Goal: Check status

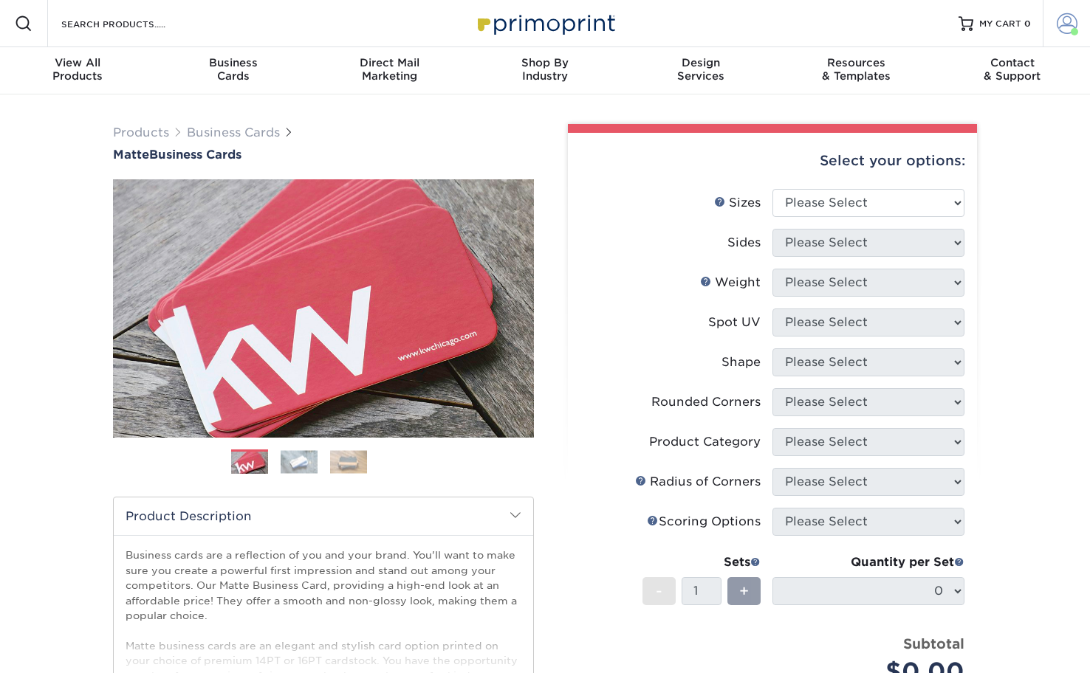
click at [1068, 29] on span at bounding box center [1067, 23] width 21 height 21
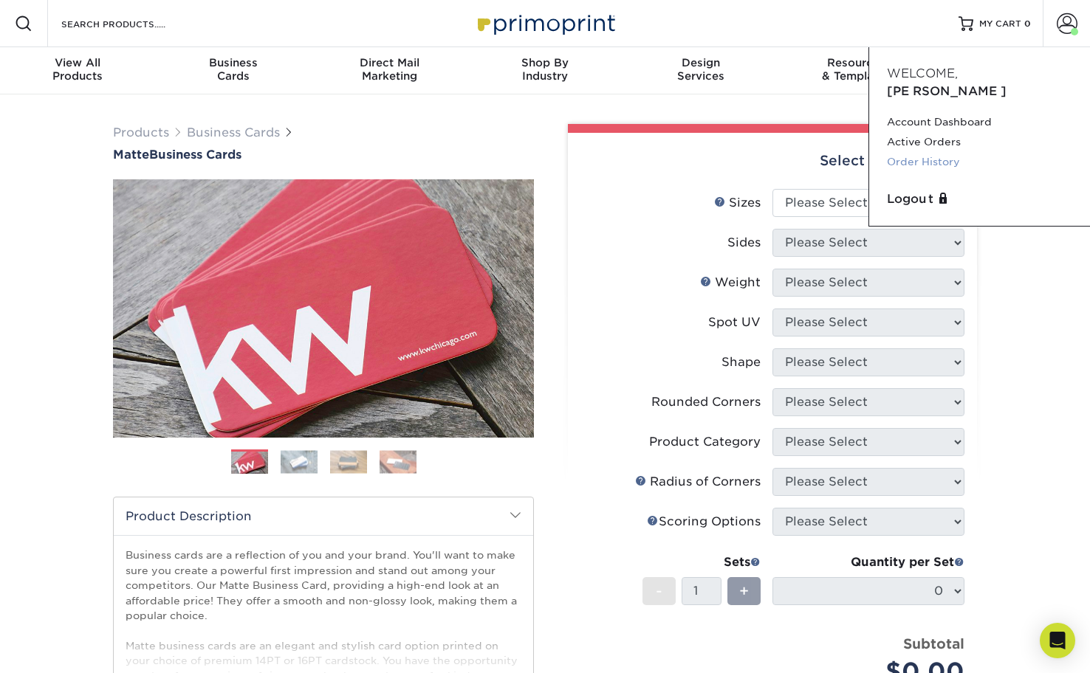
click at [934, 152] on link "Order History" at bounding box center [979, 162] width 185 height 20
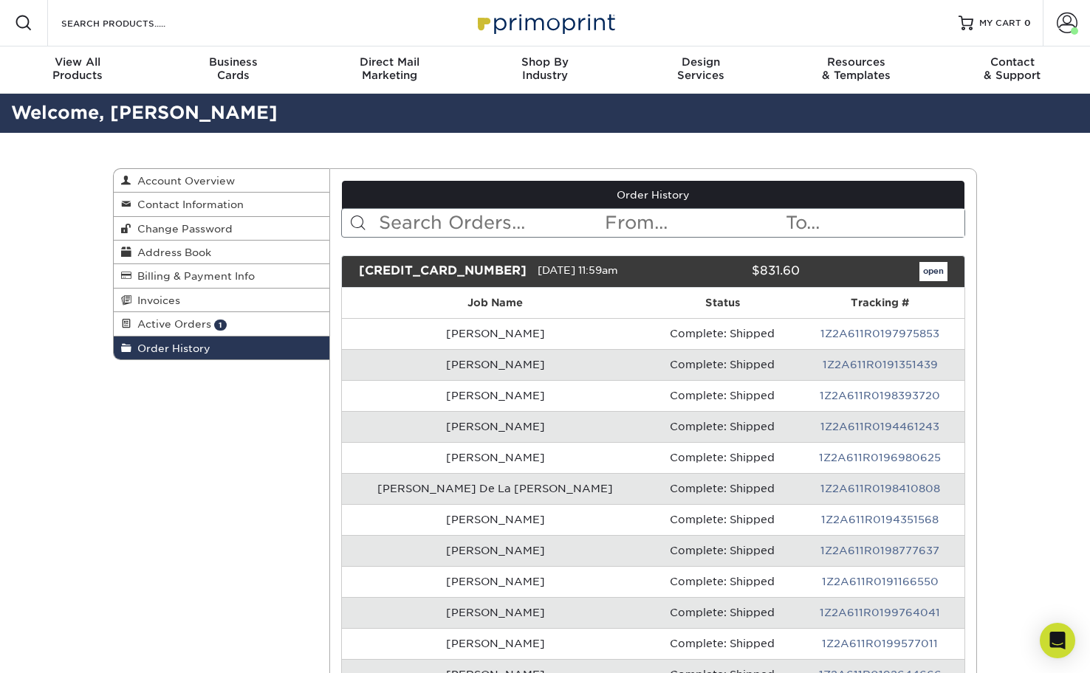
scroll to position [3, 0]
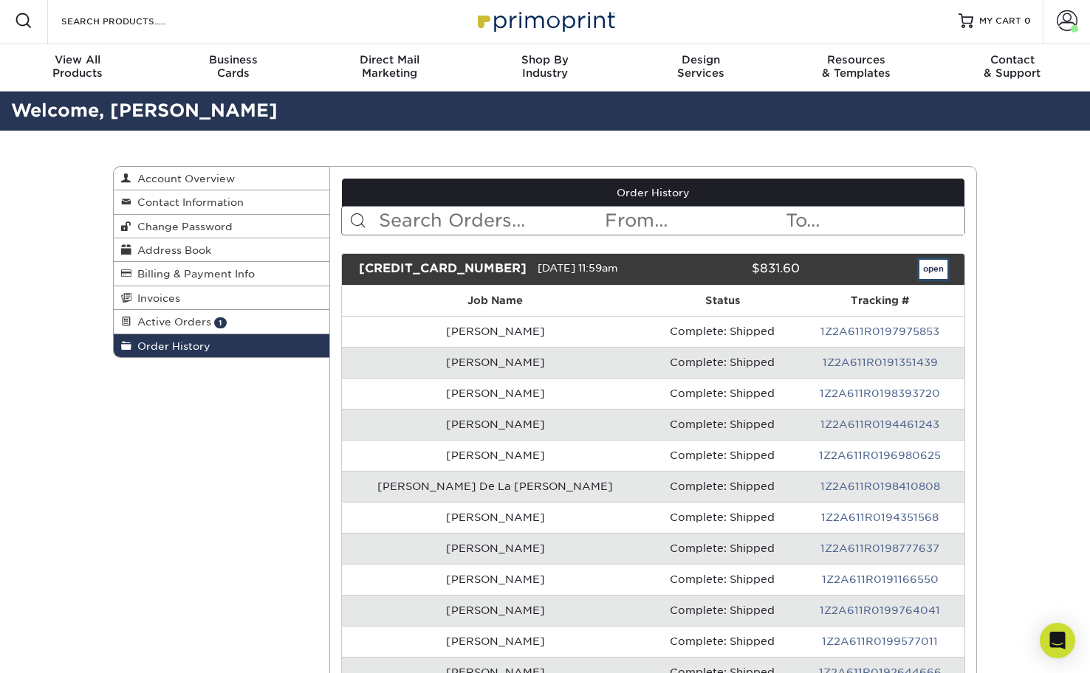
click at [930, 267] on link "open" at bounding box center [933, 269] width 28 height 19
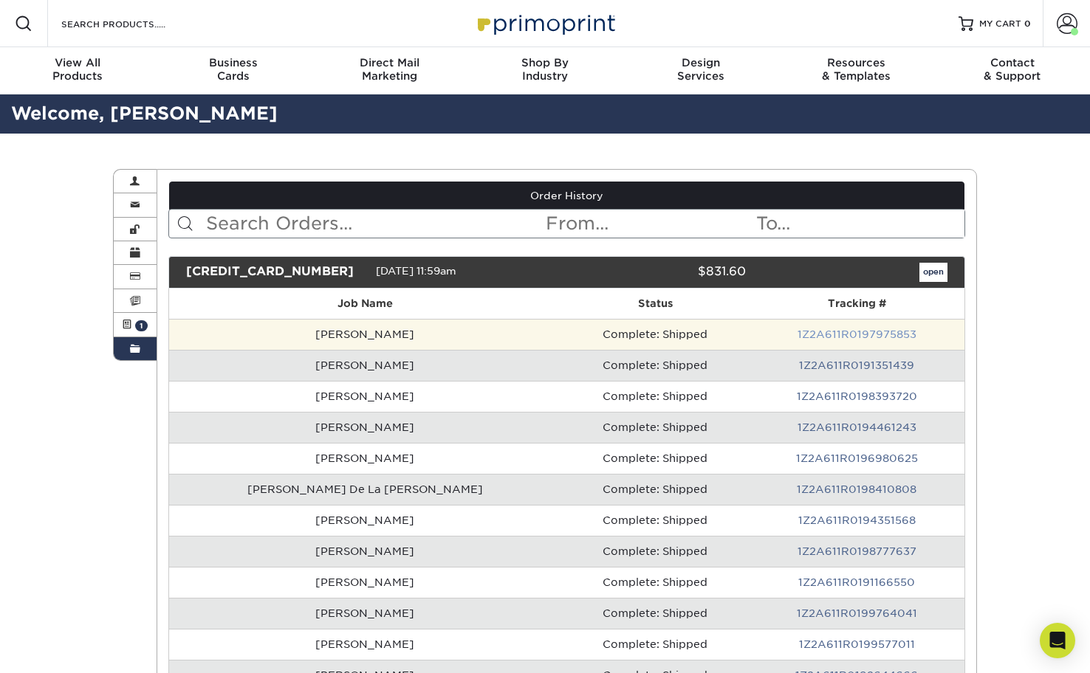
click at [843, 332] on link "1Z2A611R0197975853" at bounding box center [856, 335] width 119 height 12
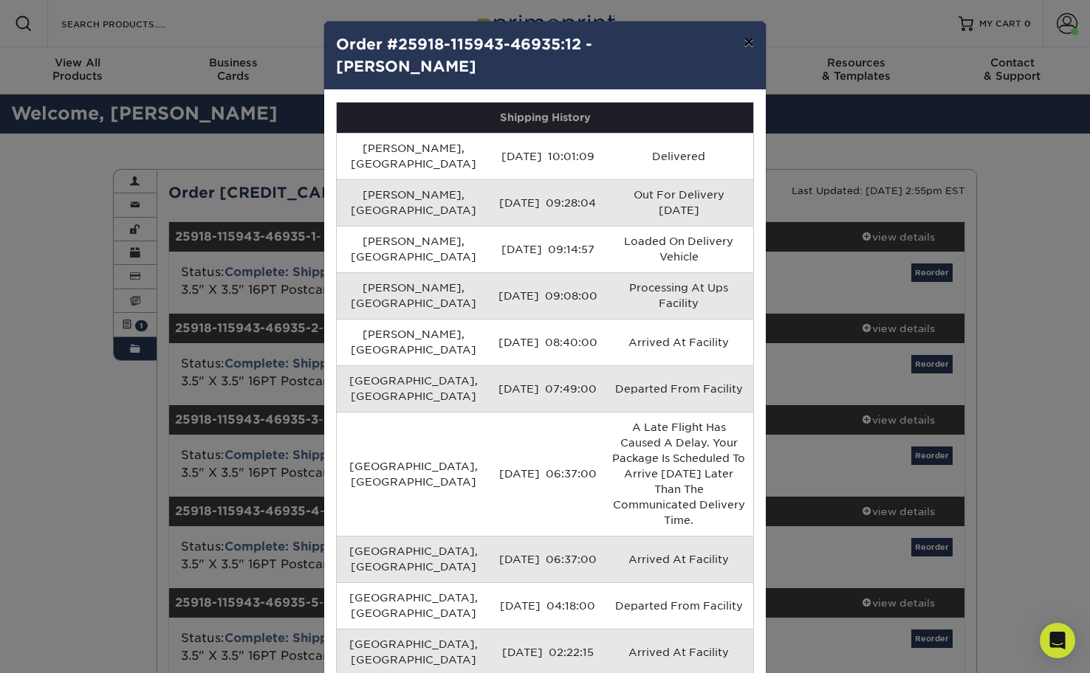
click at [745, 45] on button "×" at bounding box center [749, 41] width 34 height 41
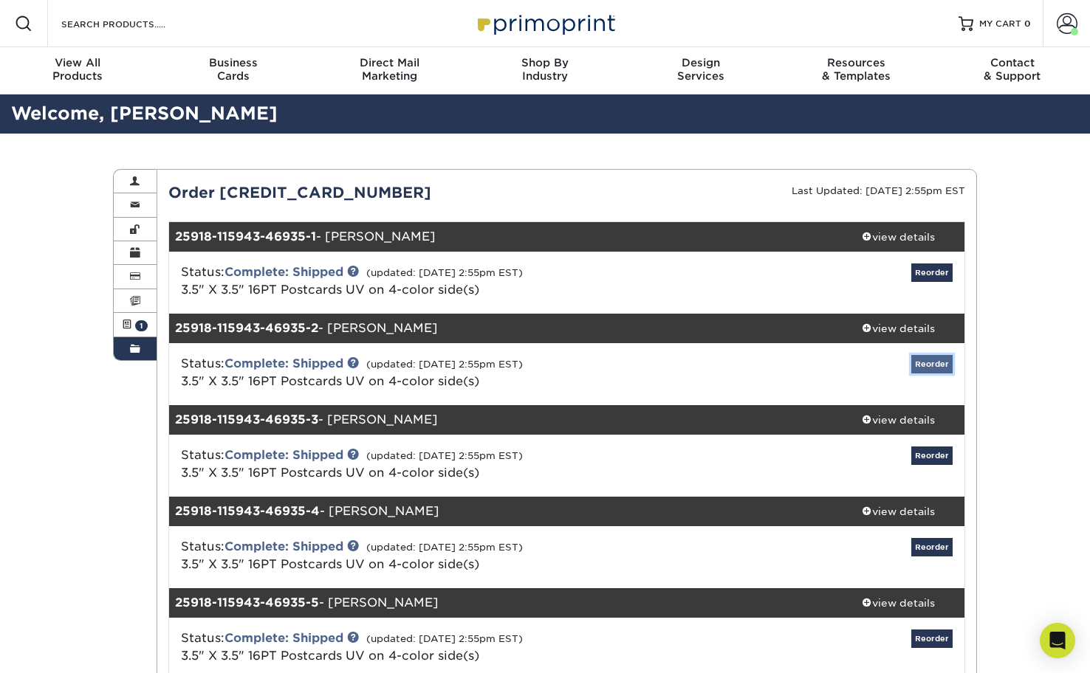
click at [930, 363] on link "Reorder" at bounding box center [931, 364] width 41 height 18
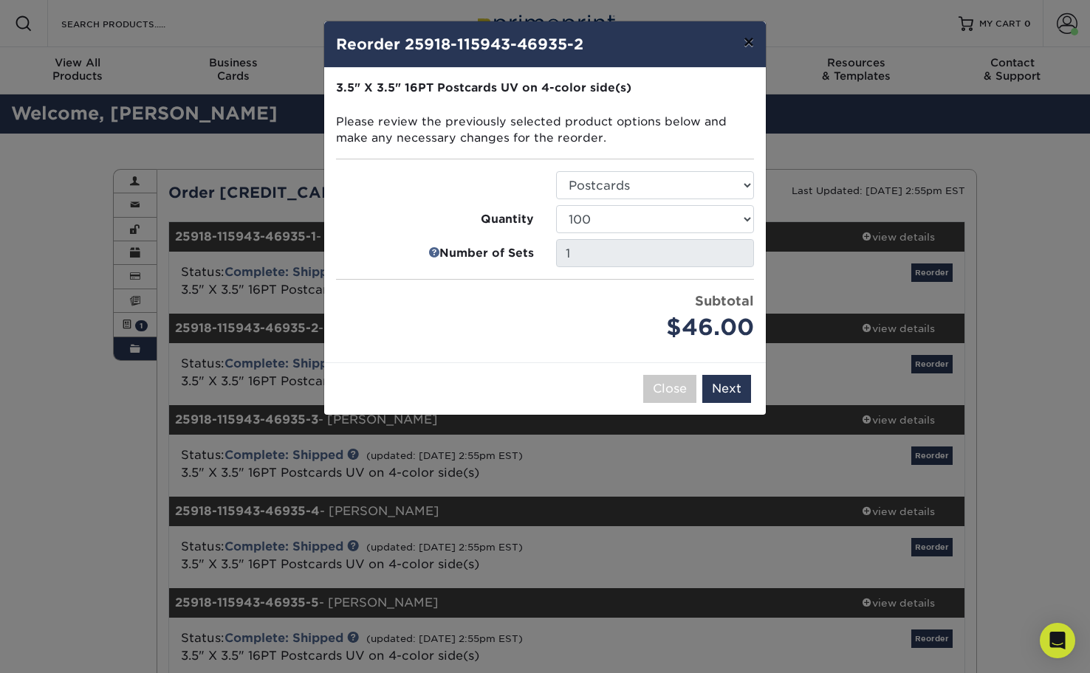
click at [741, 48] on button "×" at bounding box center [749, 41] width 34 height 41
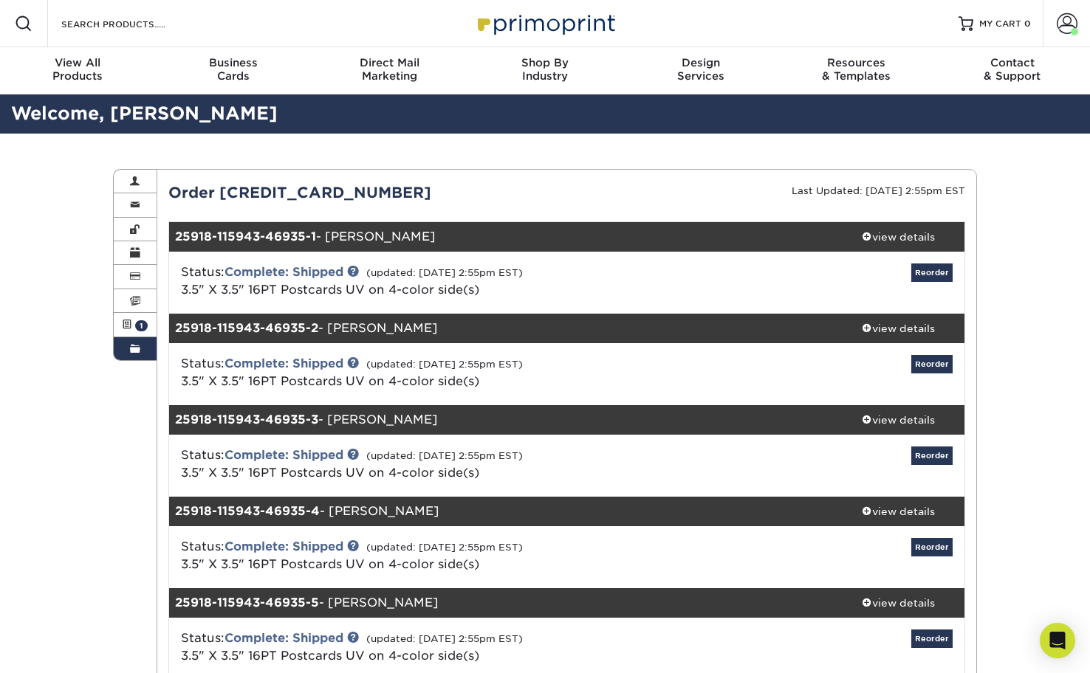
click at [298, 363] on link "Complete: Shipped" at bounding box center [283, 364] width 119 height 14
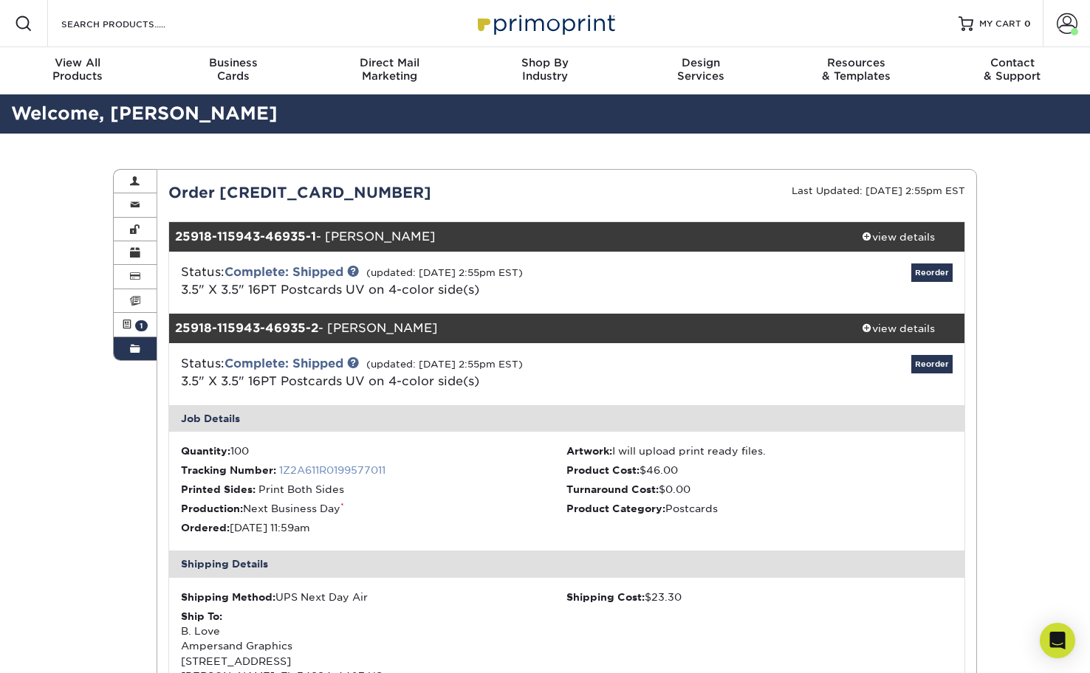
click at [346, 472] on link "1Z2A611R0199577011" at bounding box center [332, 470] width 106 height 12
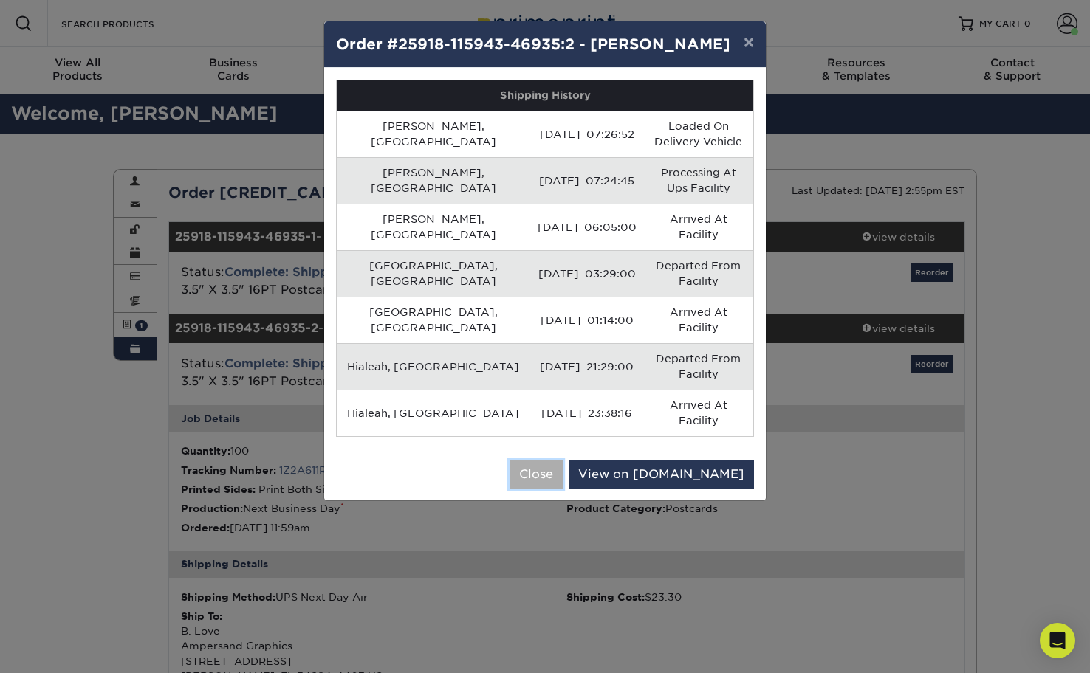
click at [563, 461] on button "Close" at bounding box center [536, 475] width 53 height 28
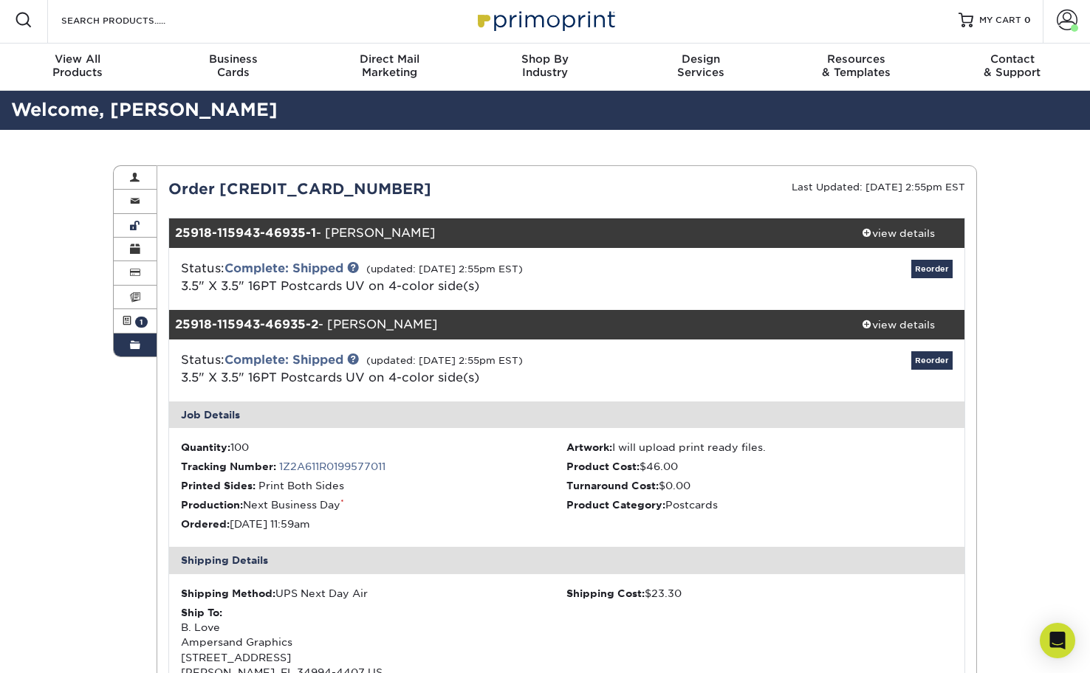
scroll to position [27, 0]
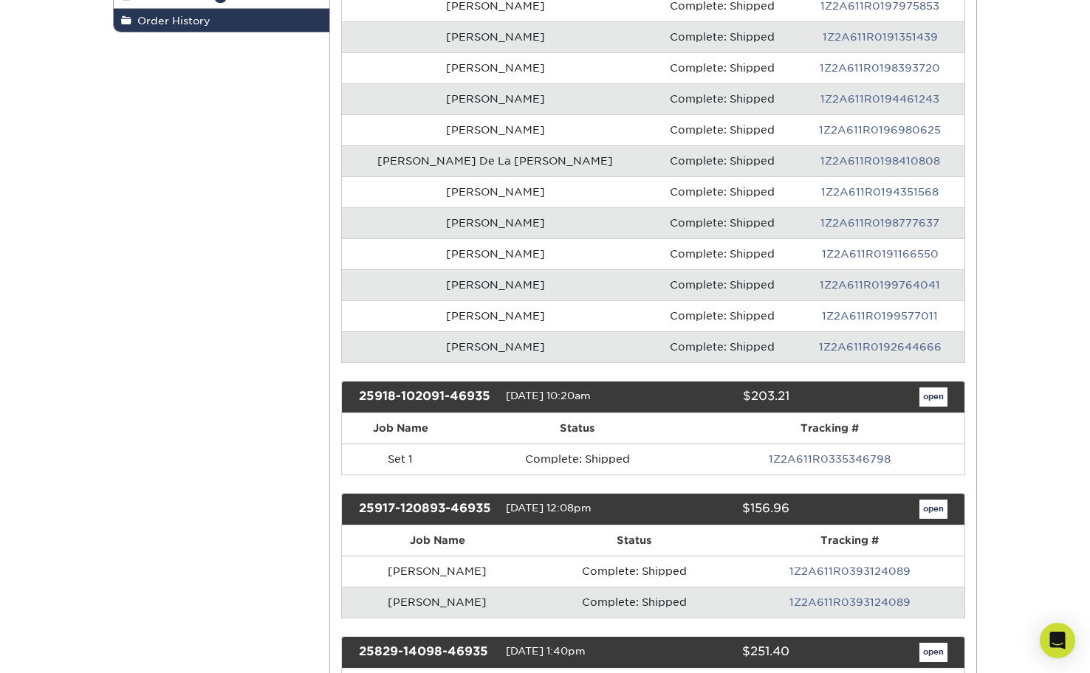
scroll to position [357, 0]
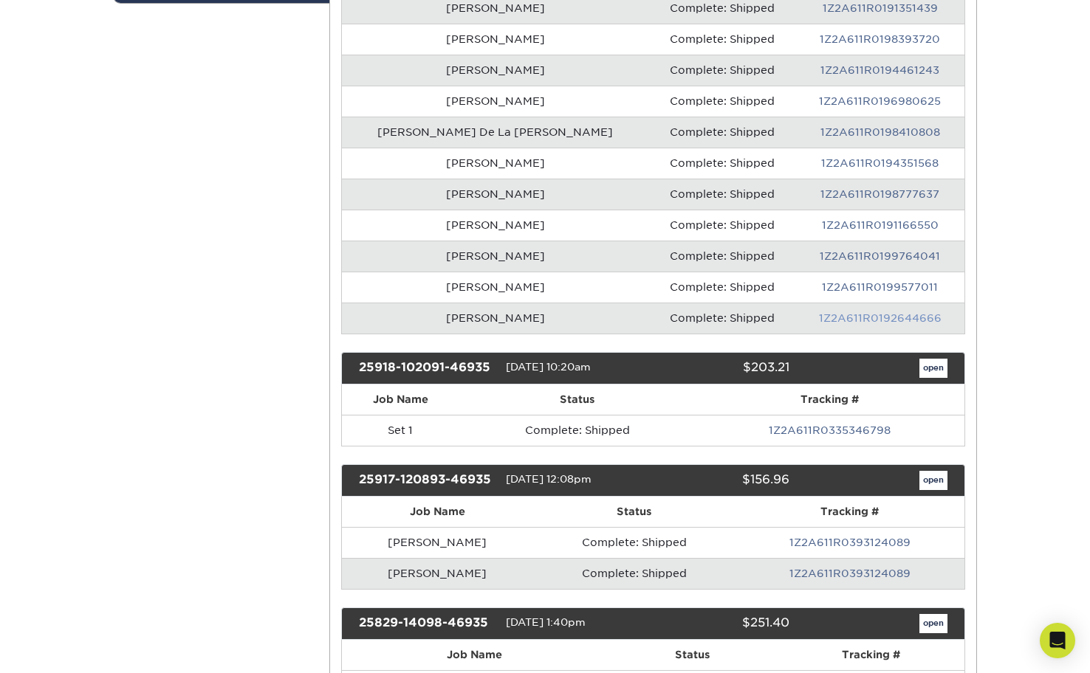
click at [824, 315] on link "1Z2A611R0192644666" at bounding box center [880, 318] width 123 height 12
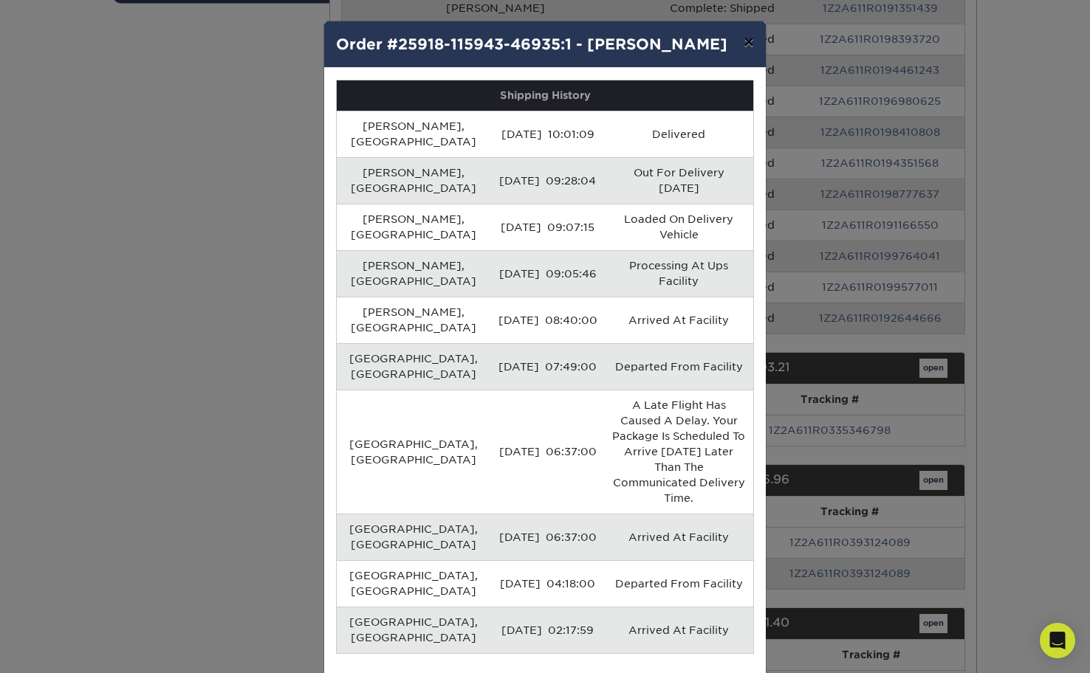
click at [746, 45] on button "×" at bounding box center [749, 41] width 34 height 41
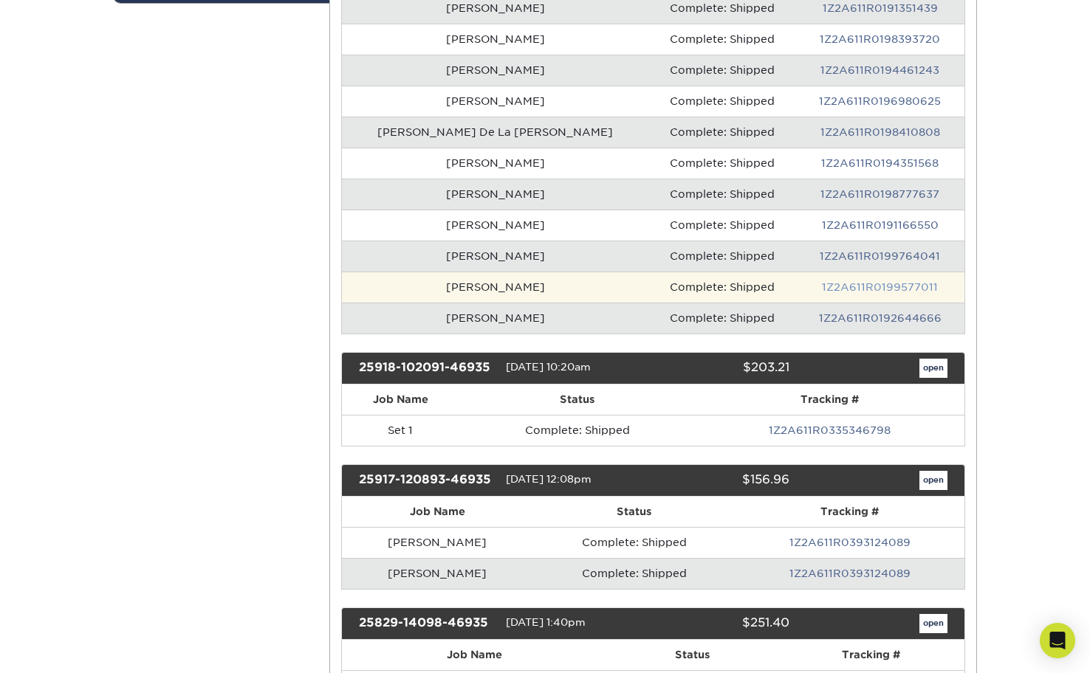
click at [885, 282] on link "1Z2A611R0199577011" at bounding box center [880, 287] width 116 height 12
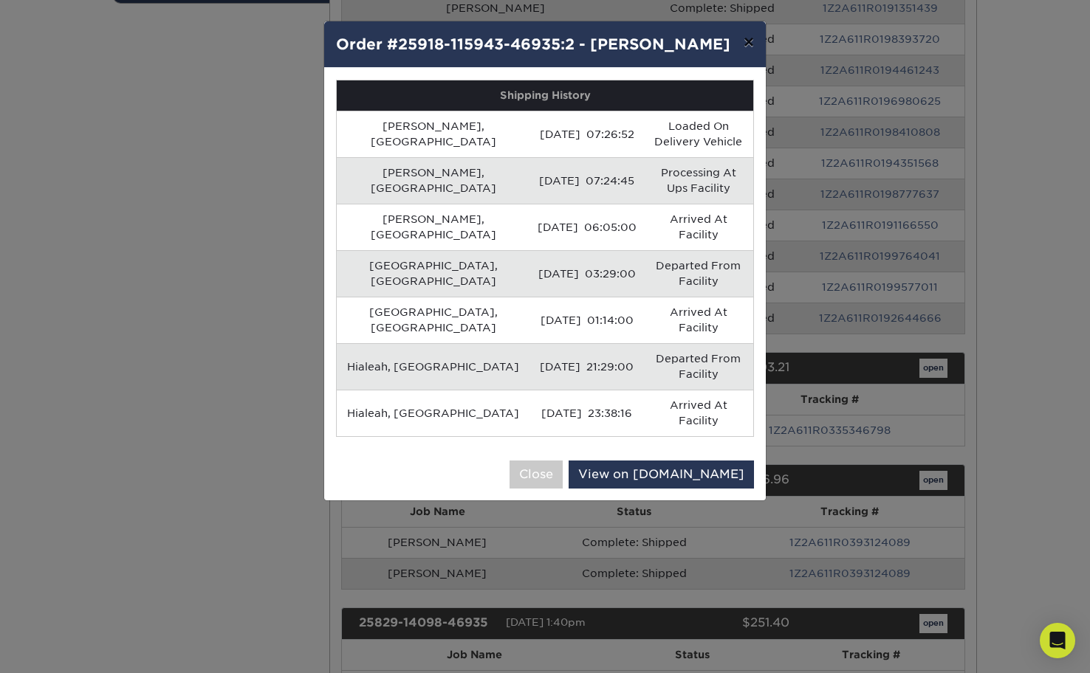
click at [751, 44] on button "×" at bounding box center [749, 41] width 34 height 41
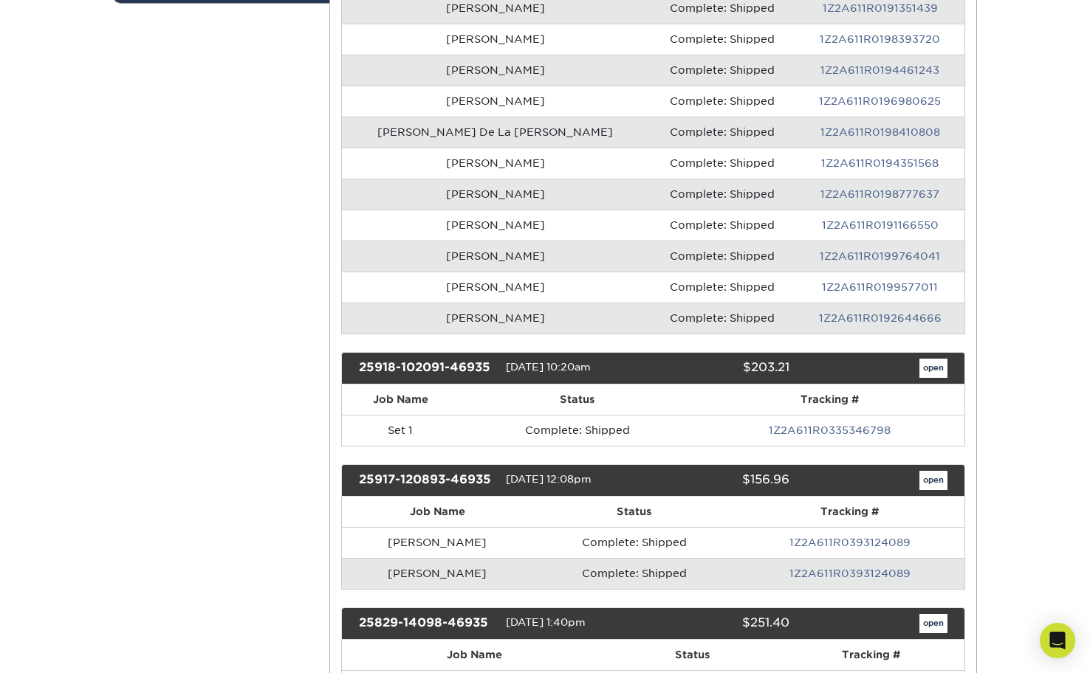
scroll to position [366, 0]
